Goal: Information Seeking & Learning: Check status

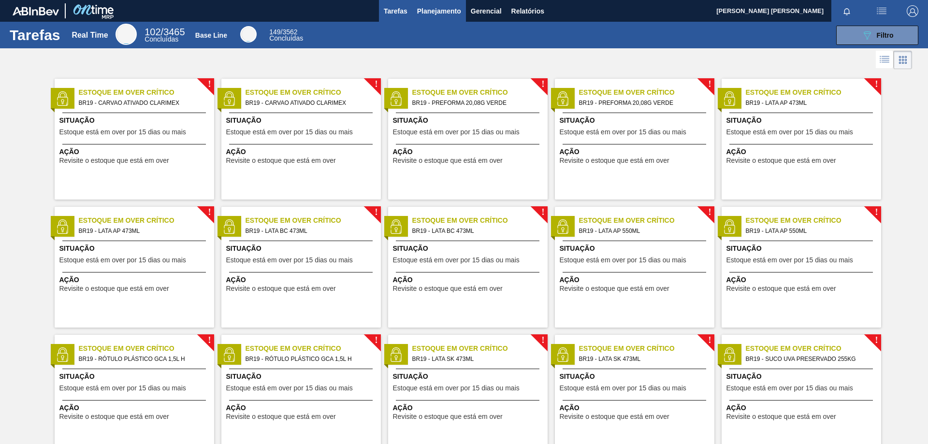
click at [423, 11] on span "Planejamento" at bounding box center [439, 11] width 44 height 12
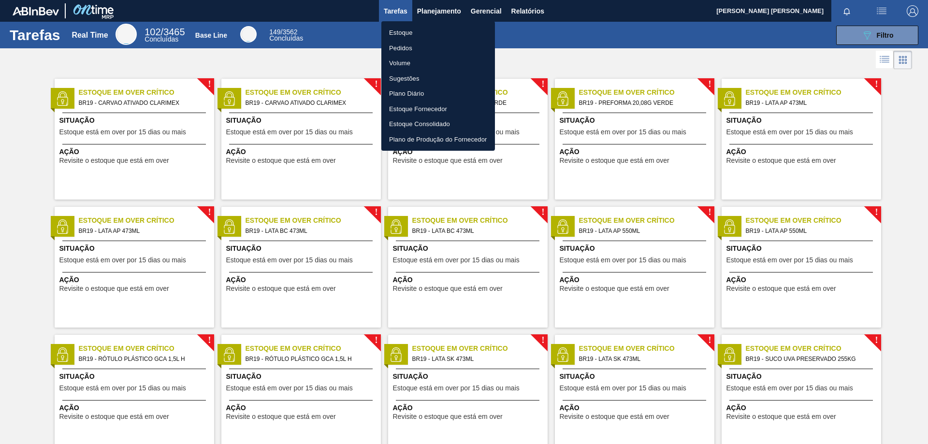
click at [405, 30] on li "Estoque" at bounding box center [438, 32] width 114 height 15
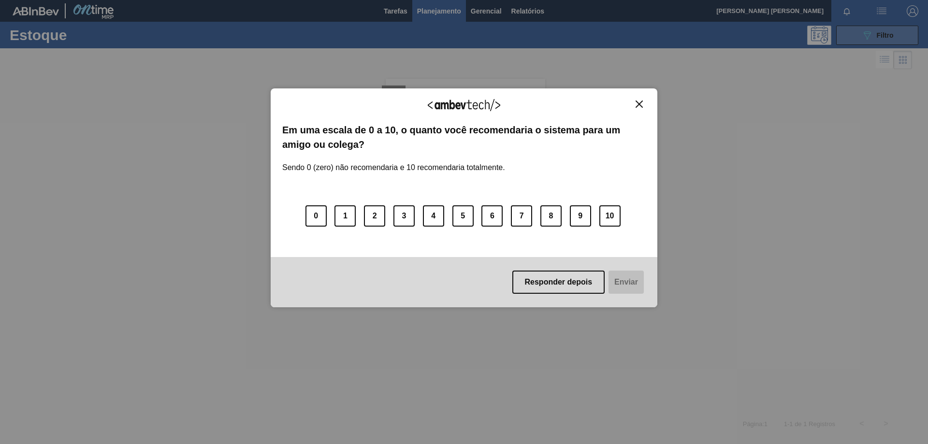
click at [880, 0] on body "Tarefas Planejamento Gerencial Relatórios [PERSON_NAME] DE [PERSON_NAME] todas …" at bounding box center [464, 0] width 928 height 0
click at [639, 106] on img "Close" at bounding box center [638, 104] width 7 height 7
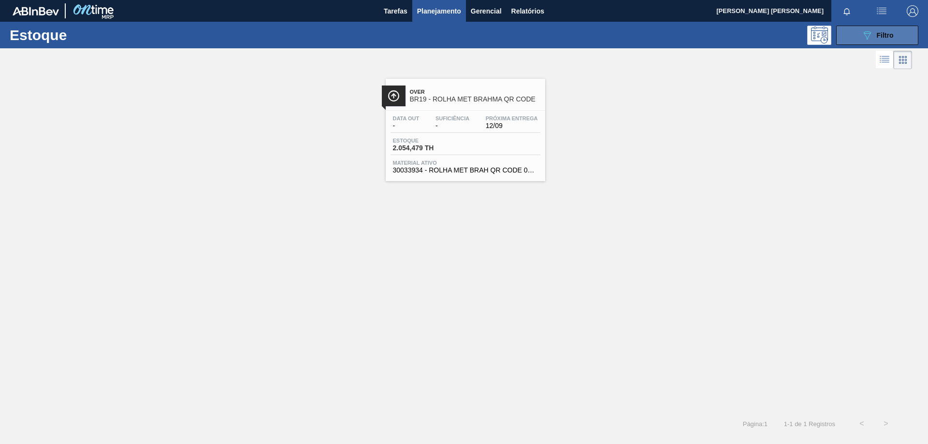
click at [863, 31] on icon "089F7B8B-B2A5-4AFE-B5C0-19BA573D28AC" at bounding box center [867, 35] width 12 height 12
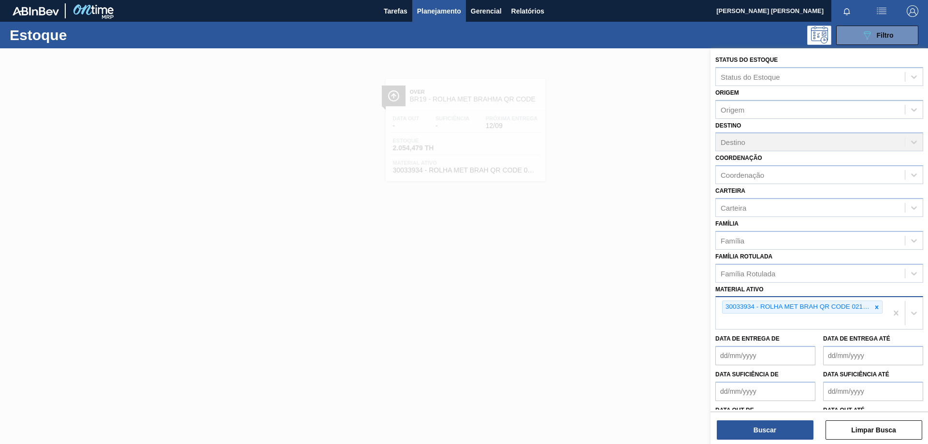
click at [877, 308] on div at bounding box center [876, 307] width 11 height 12
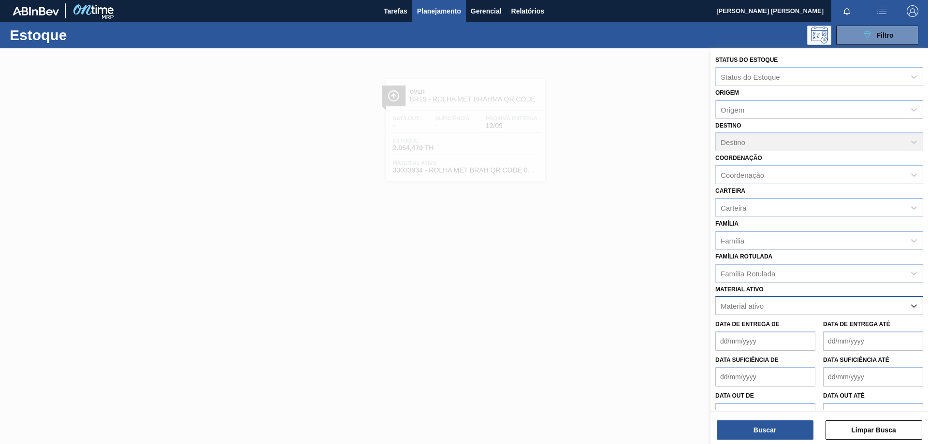
click at [784, 310] on div "Material ativo" at bounding box center [810, 306] width 189 height 14
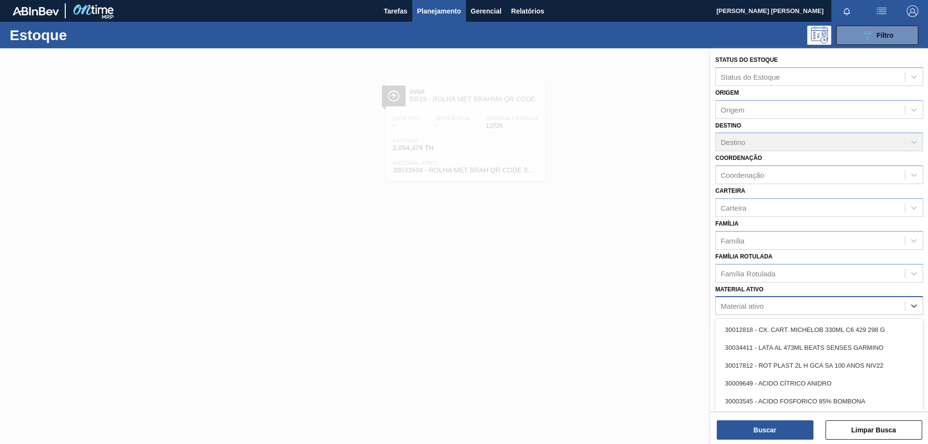
paste ativo "30011669"
type ativo "30011669"
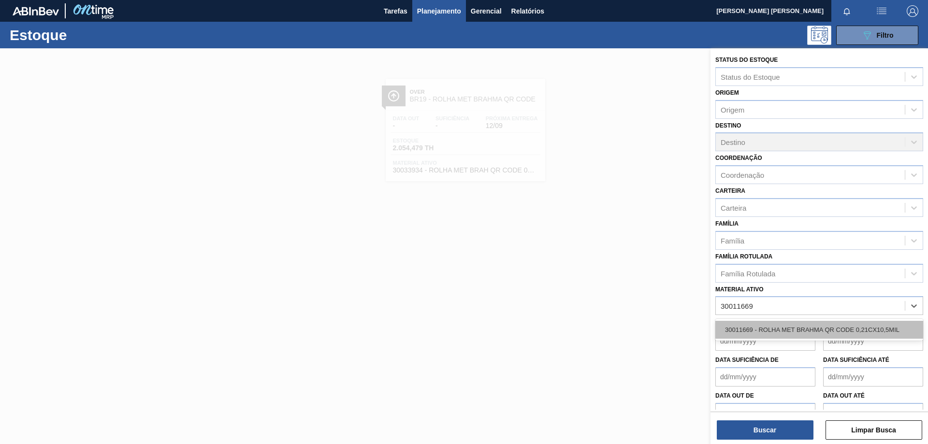
click at [776, 331] on div "30011669 - ROLHA MET BRAHMA QR CODE 0,21CX10,5MIL" at bounding box center [819, 330] width 208 height 18
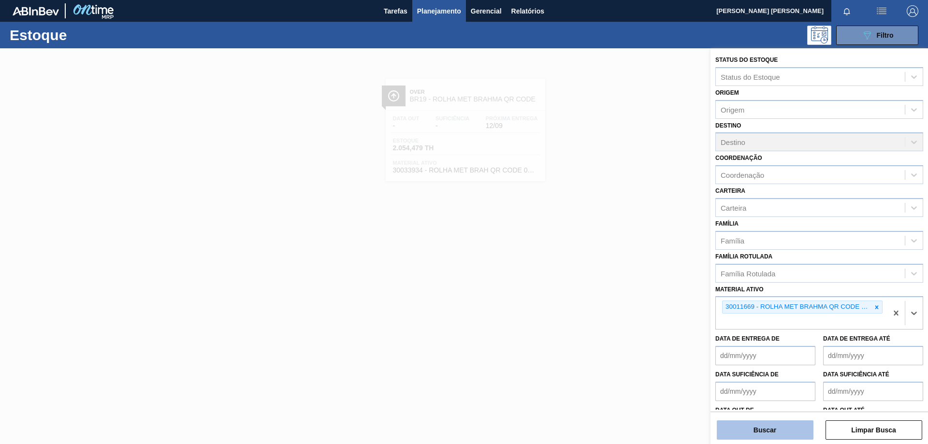
click at [768, 434] on button "Buscar" at bounding box center [765, 429] width 97 height 19
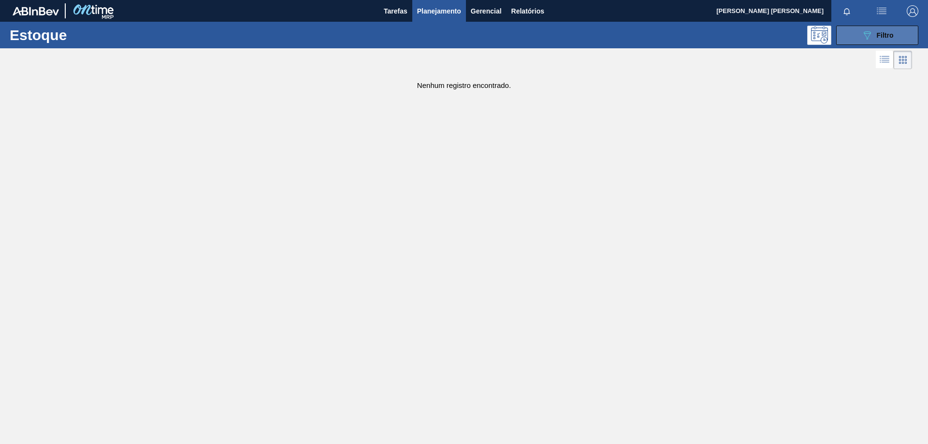
click at [854, 41] on button "089F7B8B-B2A5-4AFE-B5C0-19BA573D28AC Filtro" at bounding box center [877, 35] width 82 height 19
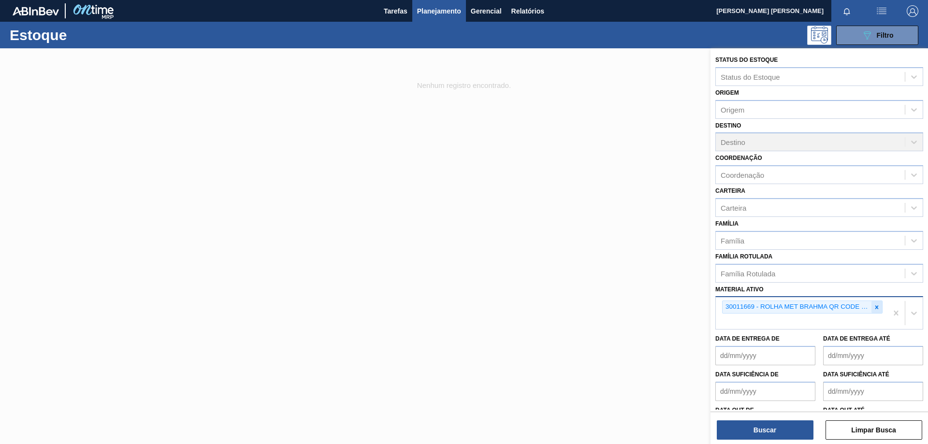
click at [876, 305] on icon at bounding box center [876, 307] width 7 height 7
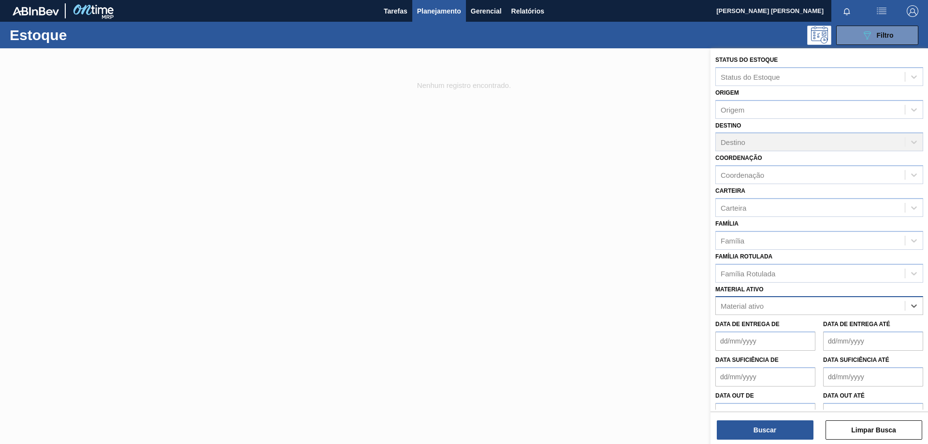
click at [848, 306] on div "Material ativo" at bounding box center [810, 306] width 189 height 14
paste ativo "20009292"
click at [810, 329] on div "No options" at bounding box center [819, 329] width 208 height 16
type ativo "20009292"
click at [767, 304] on div "Material ativo" at bounding box center [810, 306] width 189 height 14
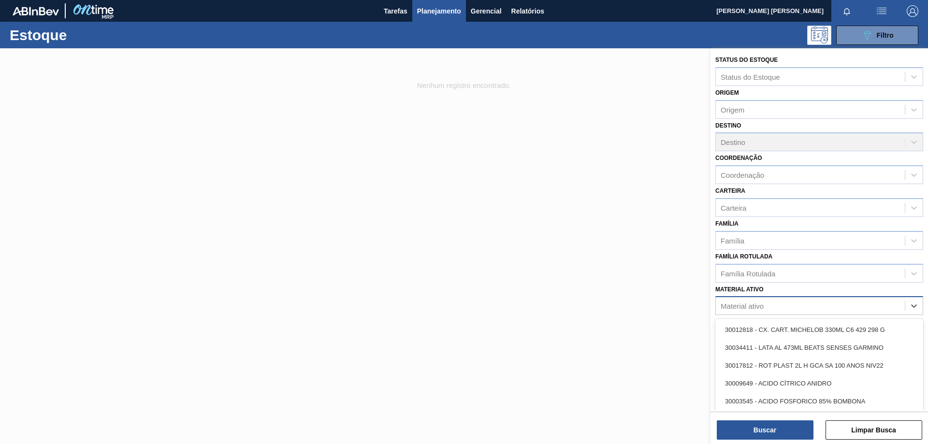
paste ativo "30033934"
type ativo "30033934"
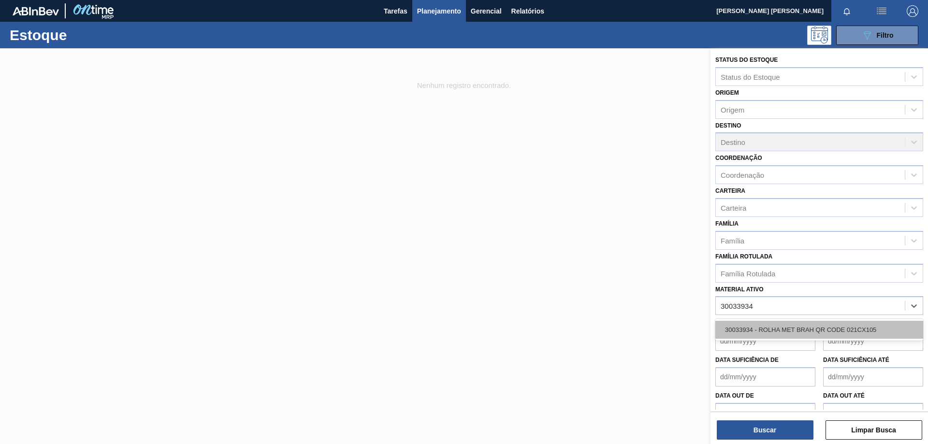
click at [755, 326] on div "30033934 - ROLHA MET BRAH QR CODE 021CX105" at bounding box center [819, 330] width 208 height 18
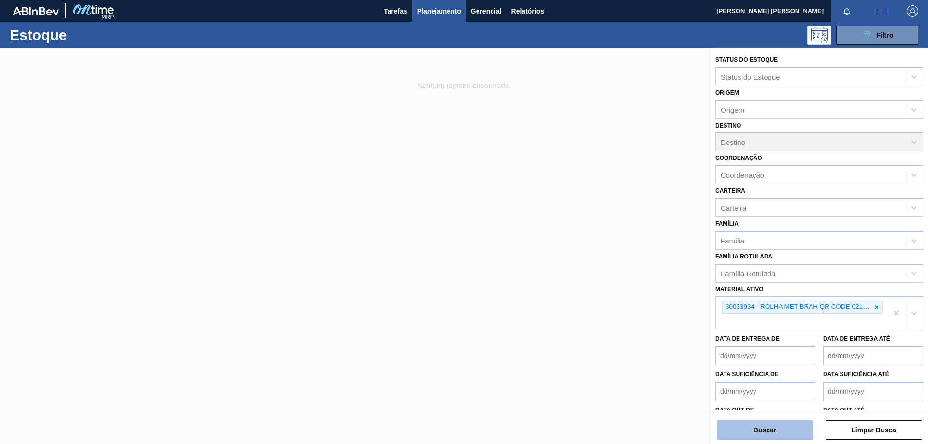
click at [753, 430] on button "Buscar" at bounding box center [765, 429] width 97 height 19
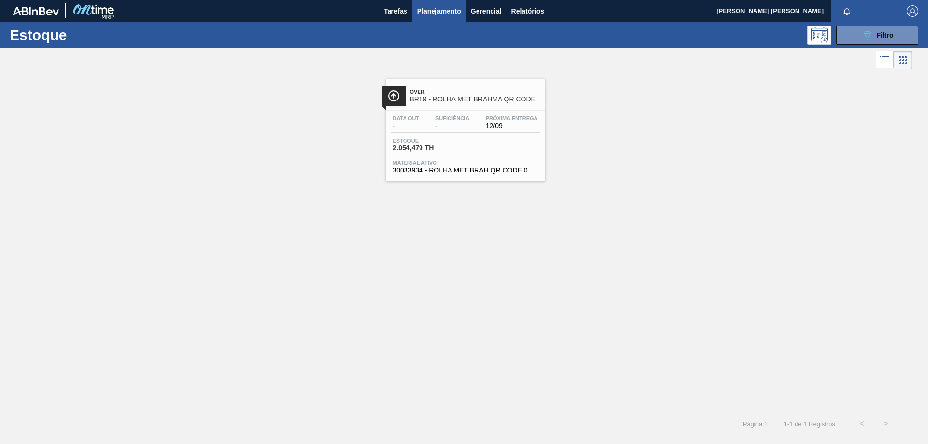
click at [472, 118] on div "Data out - Suficiência - Próxima Entrega 12/09" at bounding box center [465, 123] width 150 height 17
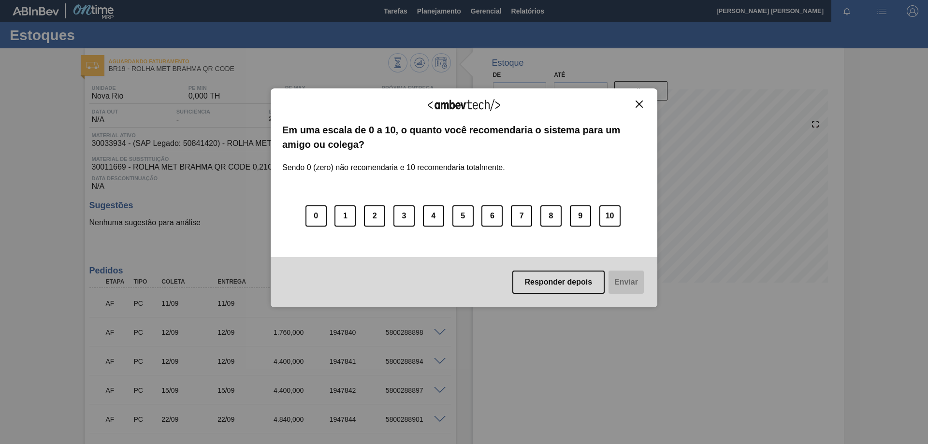
click at [638, 103] on img "Close" at bounding box center [638, 104] width 7 height 7
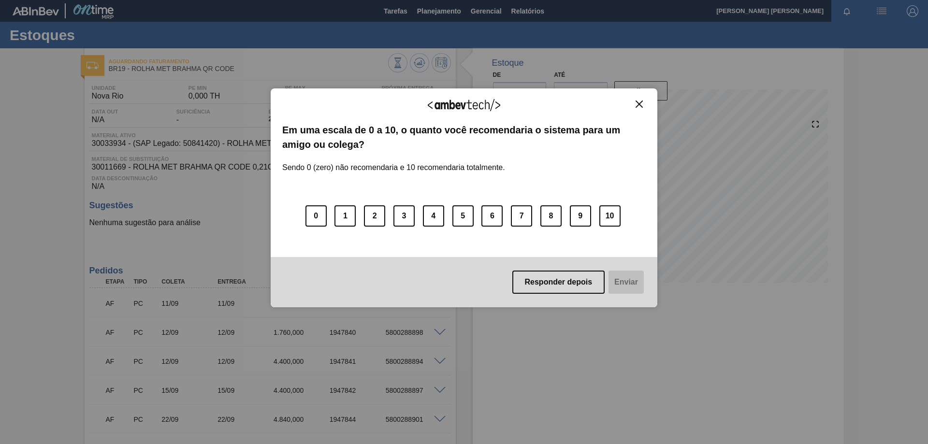
click at [641, 99] on div "Agradecemos seu feedback! Em uma escala de 0 a 10, o quanto você recomendaria o…" at bounding box center [464, 197] width 387 height 219
click at [631, 103] on div "Agradecemos seu feedback!" at bounding box center [463, 111] width 363 height 23
click at [639, 104] on img "Close" at bounding box center [638, 104] width 7 height 7
click at [639, 105] on img "Close" at bounding box center [638, 104] width 7 height 7
click at [640, 102] on img "Close" at bounding box center [638, 104] width 7 height 7
